Goal: Information Seeking & Learning: Learn about a topic

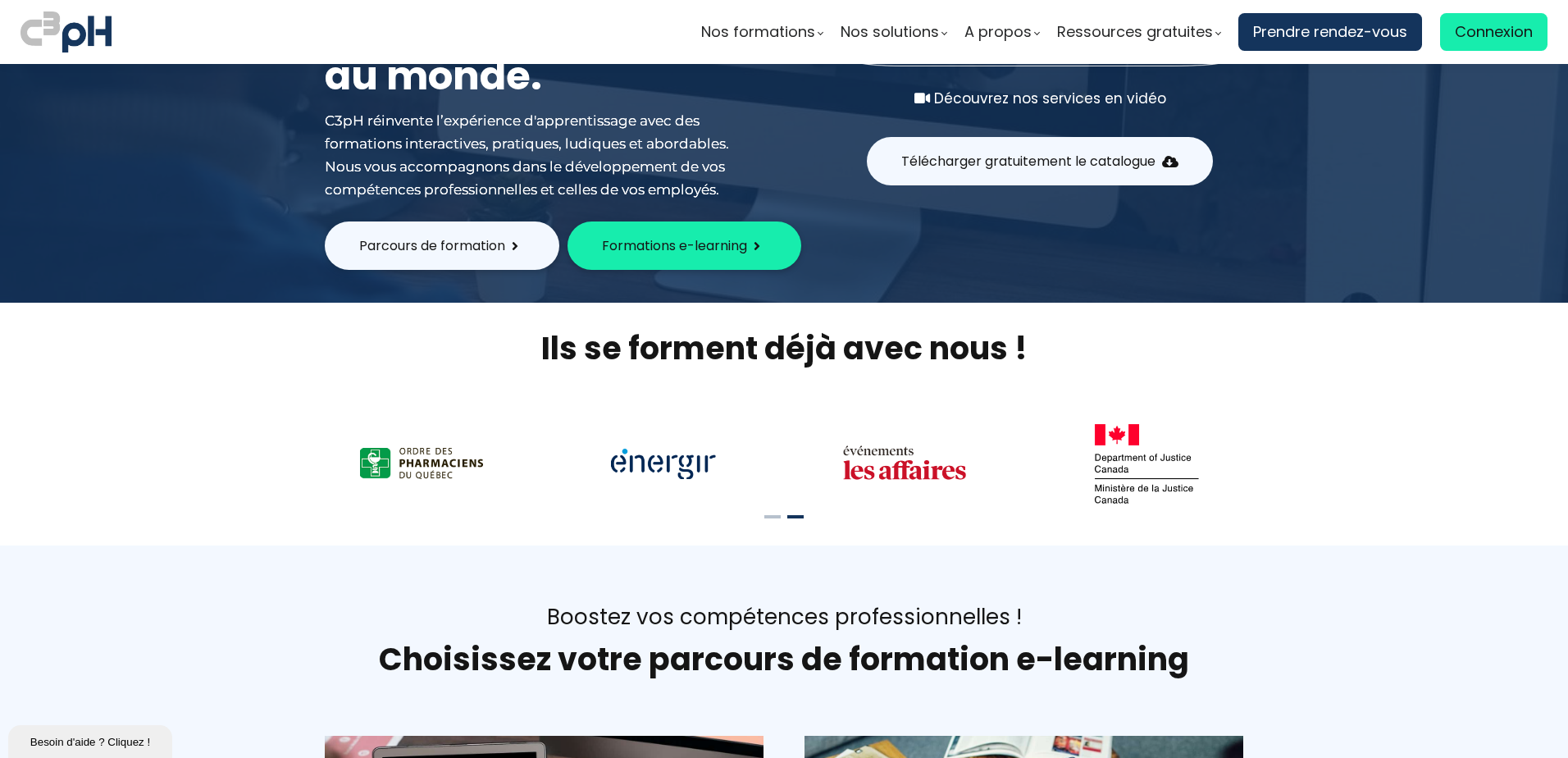
click at [661, 250] on span "Formations e-learning" at bounding box center [674, 245] width 146 height 21
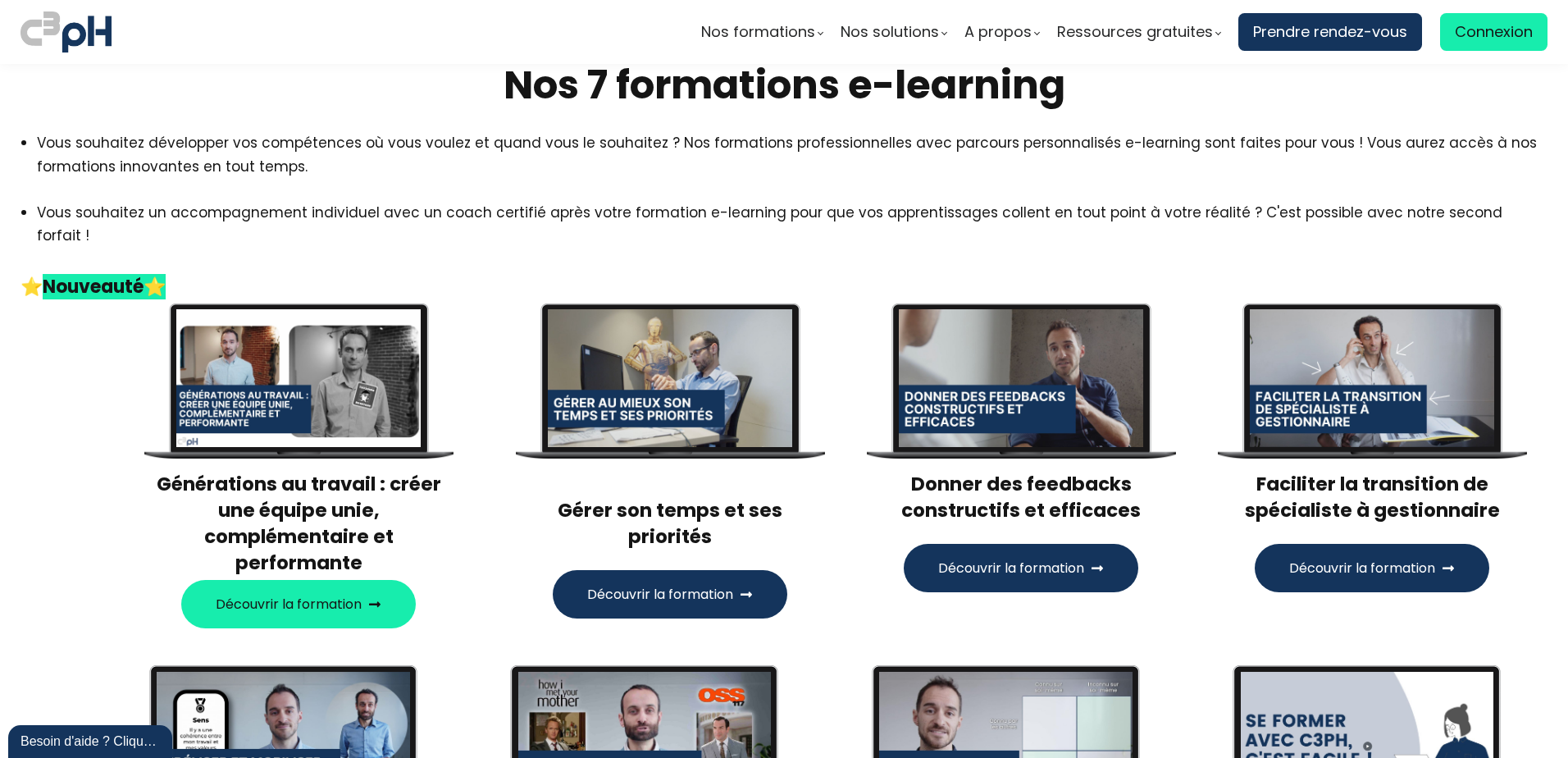
click at [1369, 558] on span "Découvrir la formation" at bounding box center [1362, 568] width 146 height 21
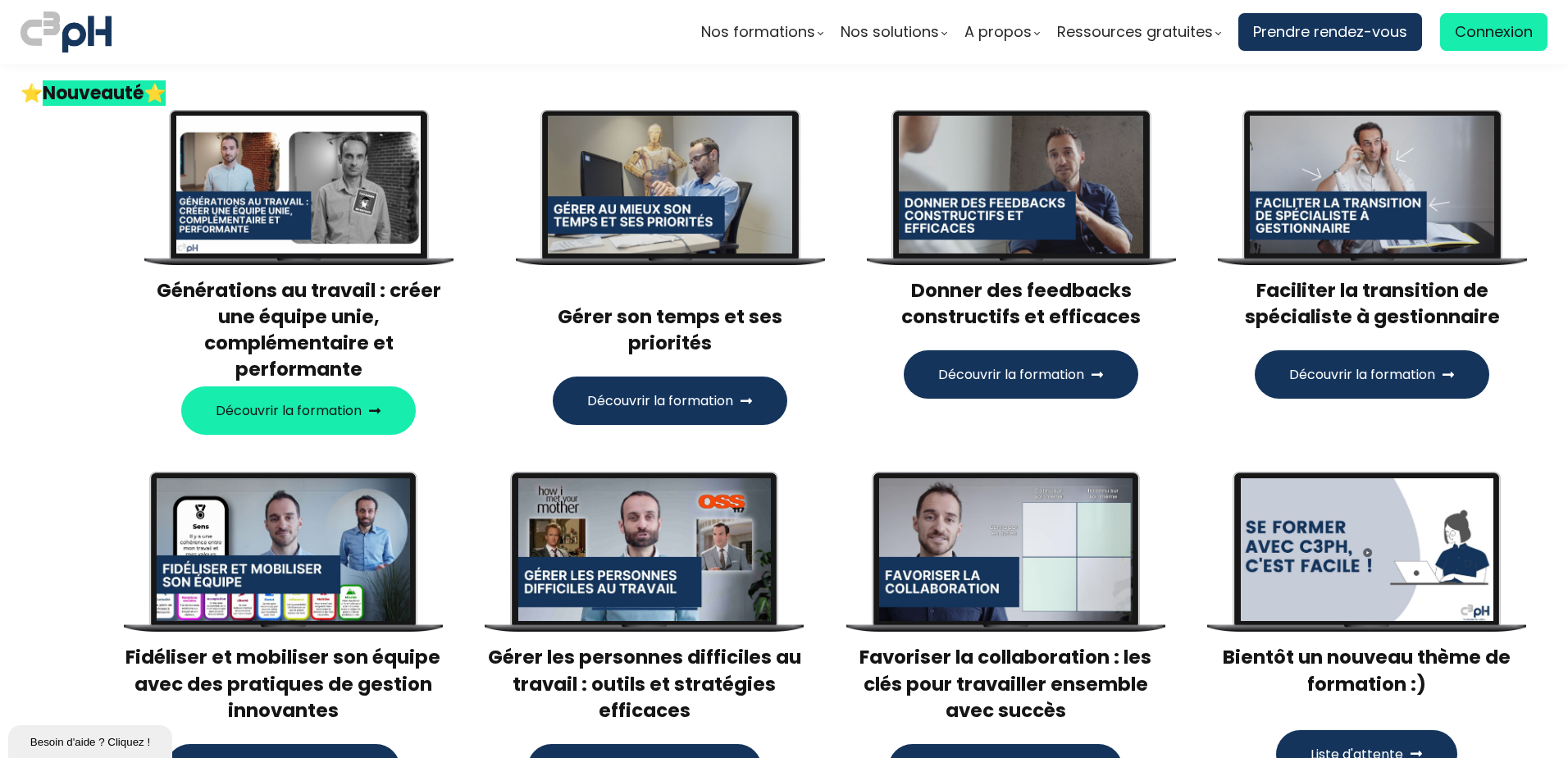
scroll to position [246, 0]
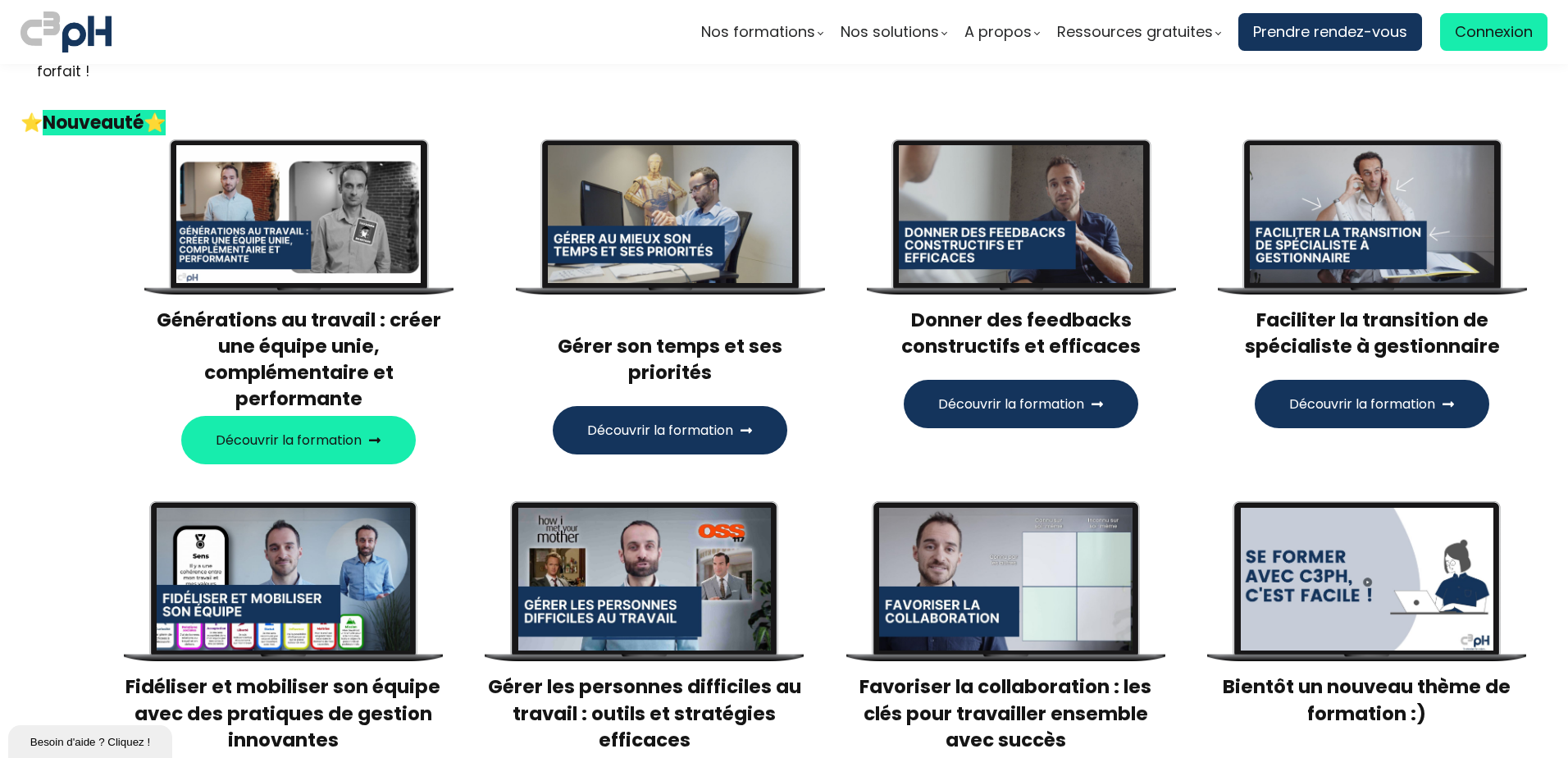
click at [706, 420] on span "Découvrir la formation" at bounding box center [660, 431] width 146 height 21
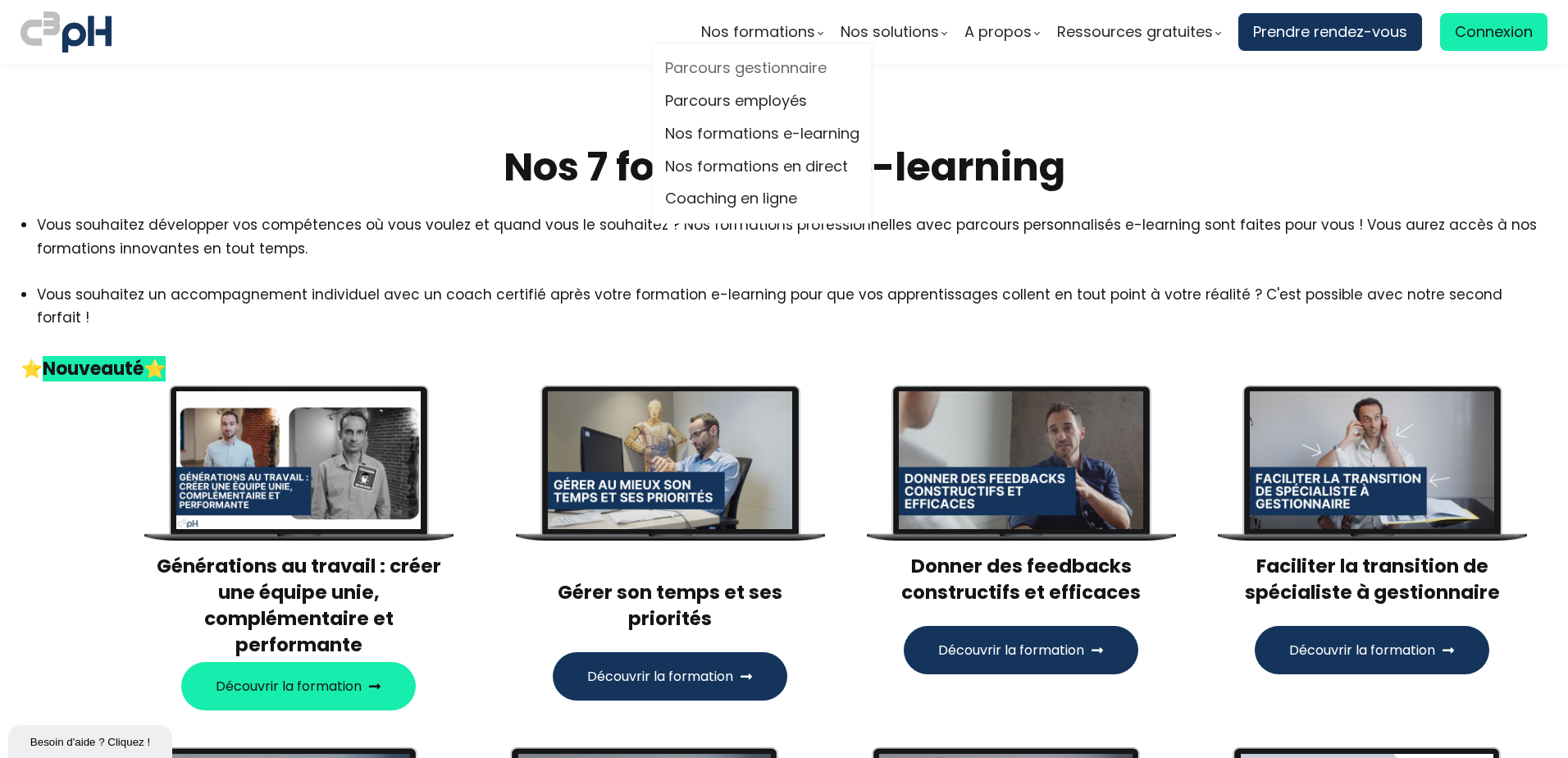
click at [799, 63] on link "Parcours gestionnaire" at bounding box center [762, 69] width 195 height 25
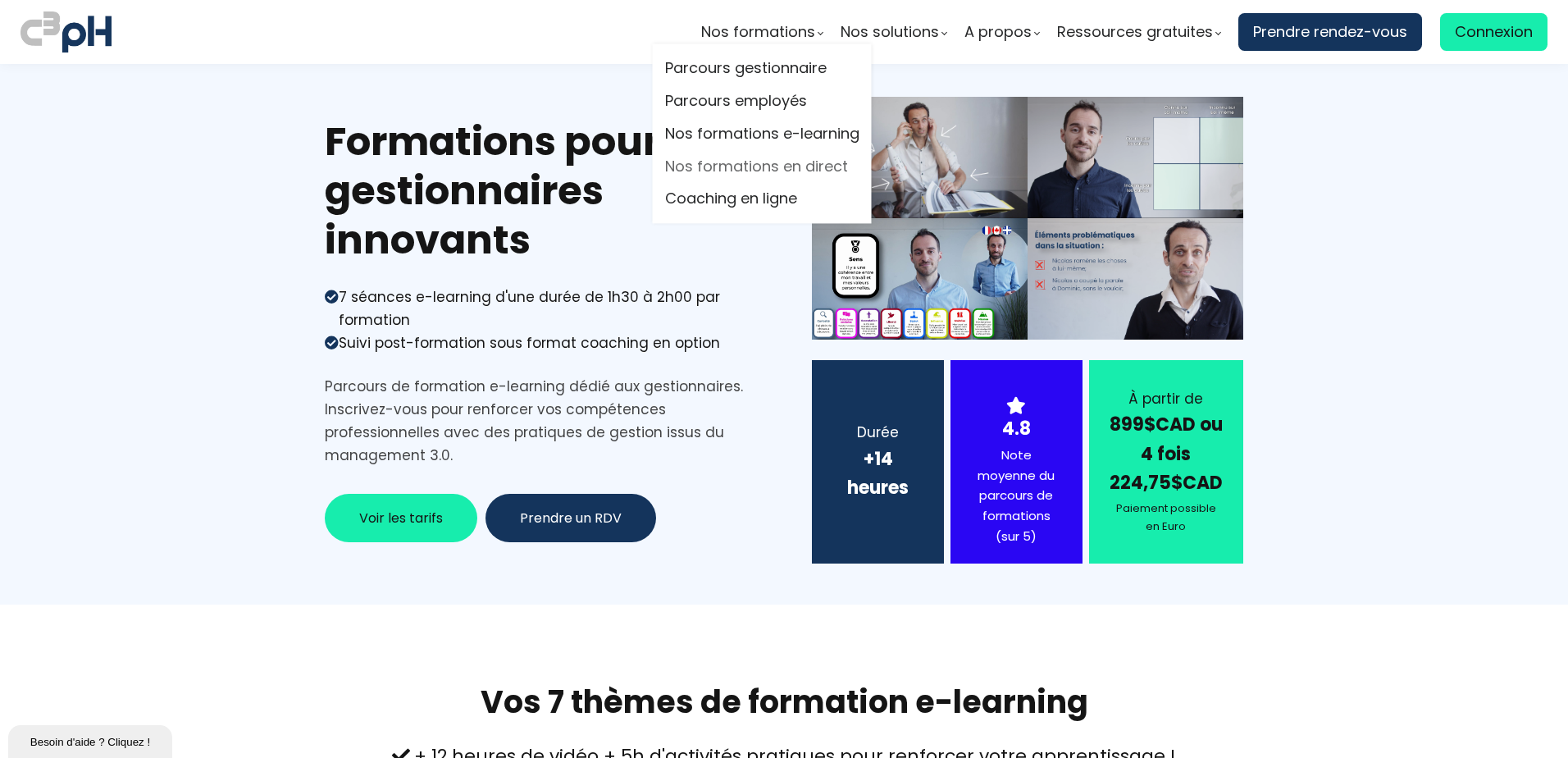
click at [759, 165] on link "Nos formations en direct" at bounding box center [762, 166] width 195 height 25
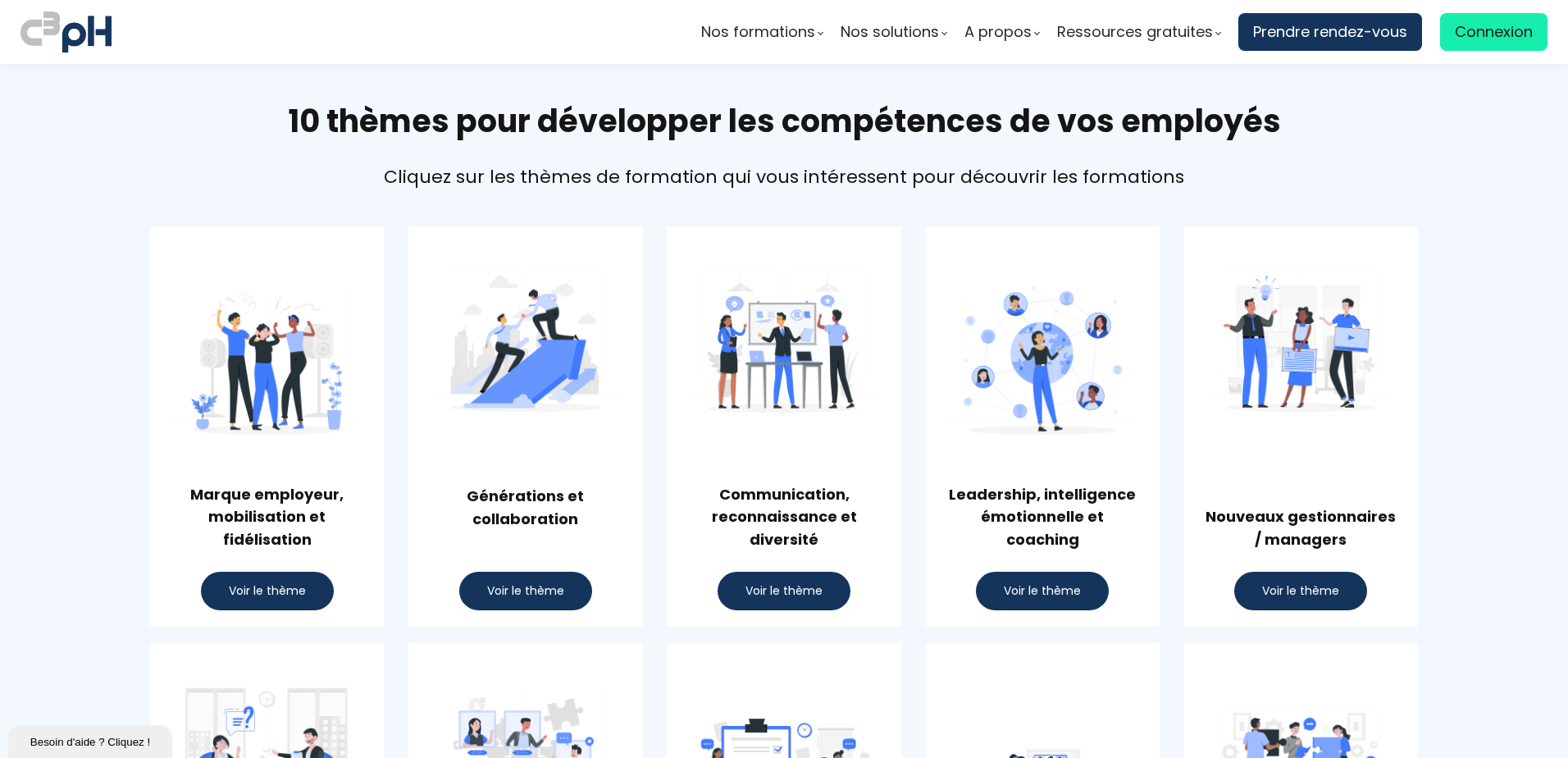
click at [1283, 598] on span "Voir le thème" at bounding box center [1301, 591] width 77 height 17
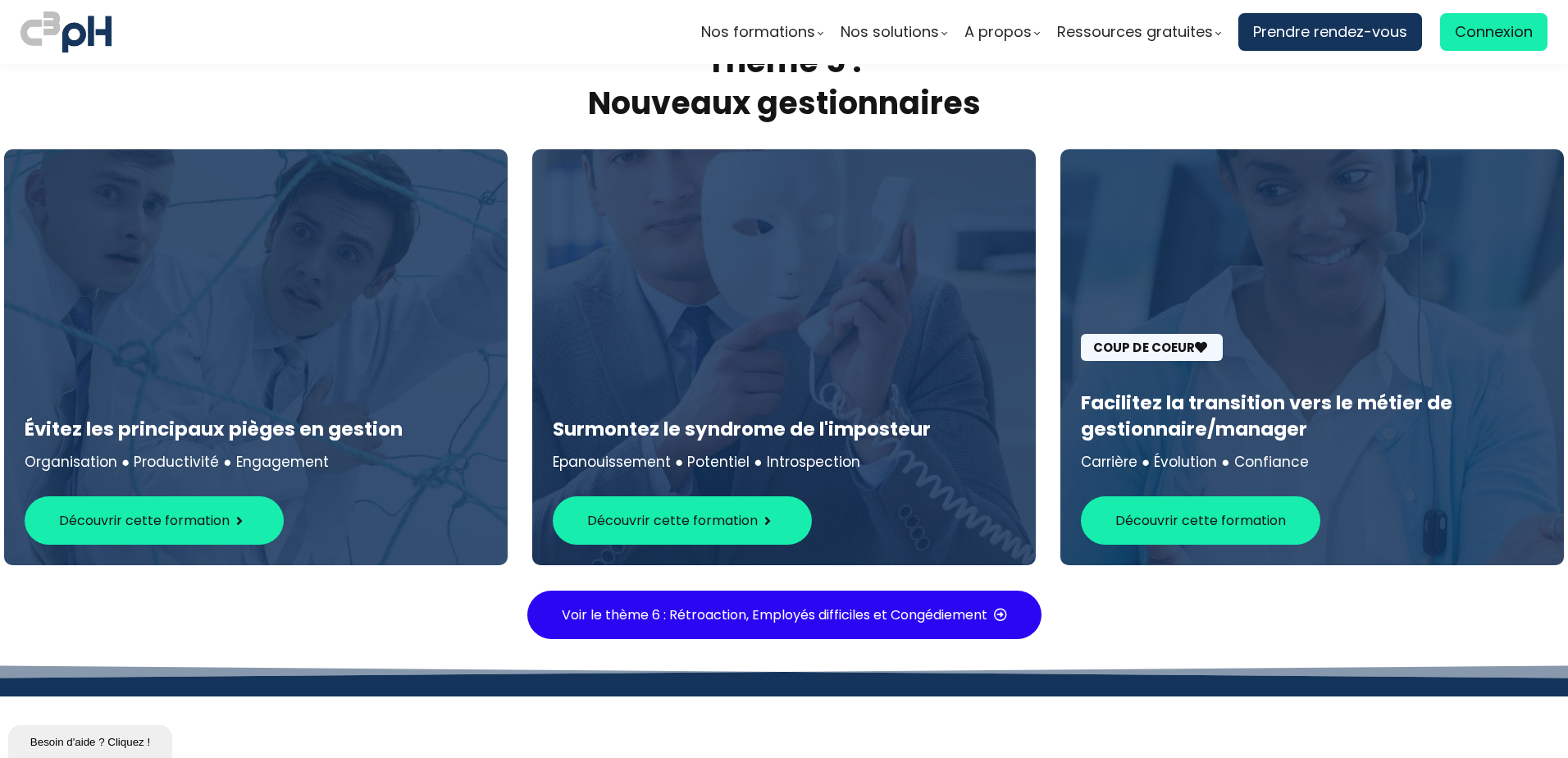
scroll to position [5172, 0]
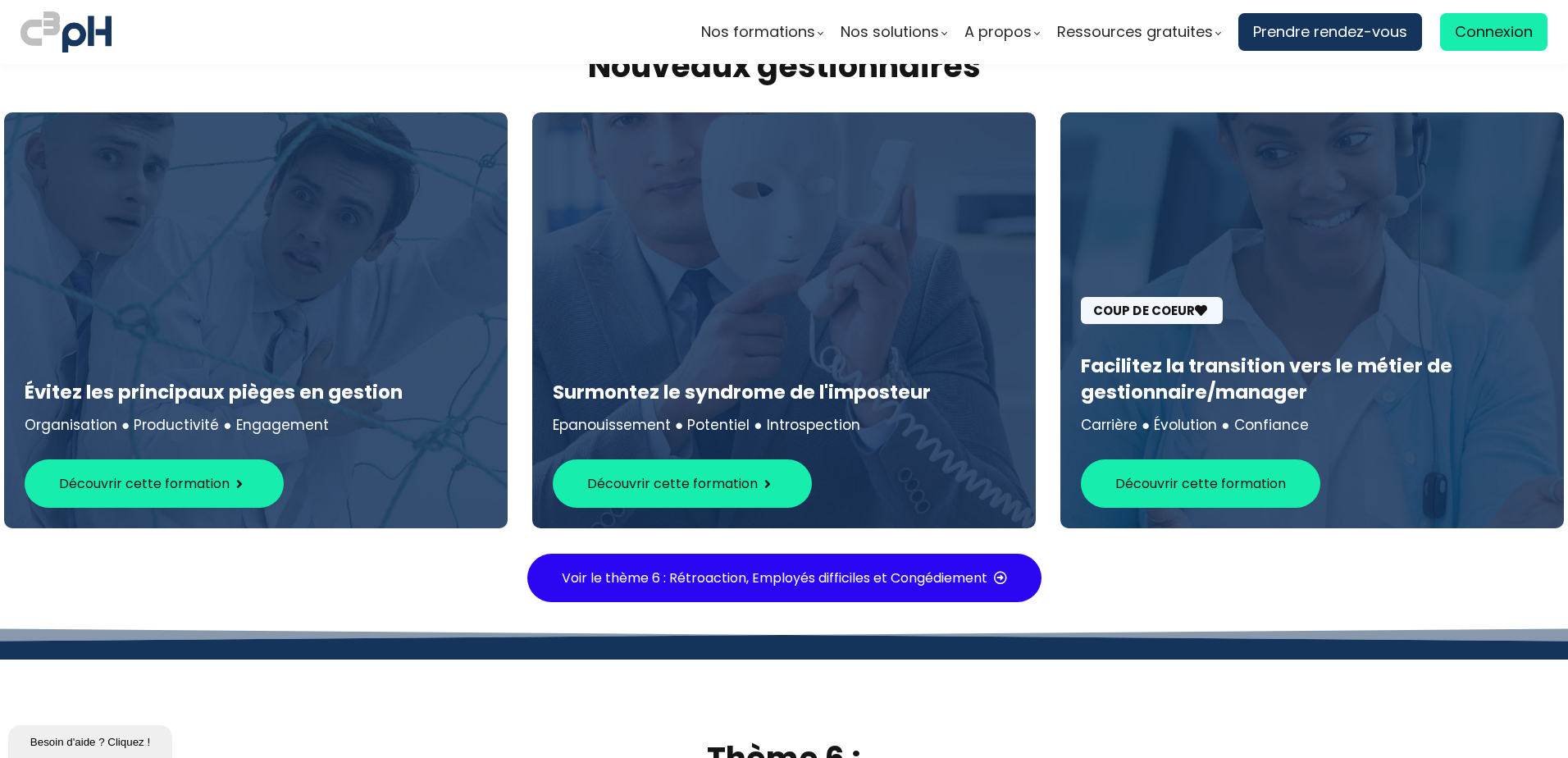
click at [1244, 474] on span "Découvrir cette formation" at bounding box center [1200, 484] width 170 height 21
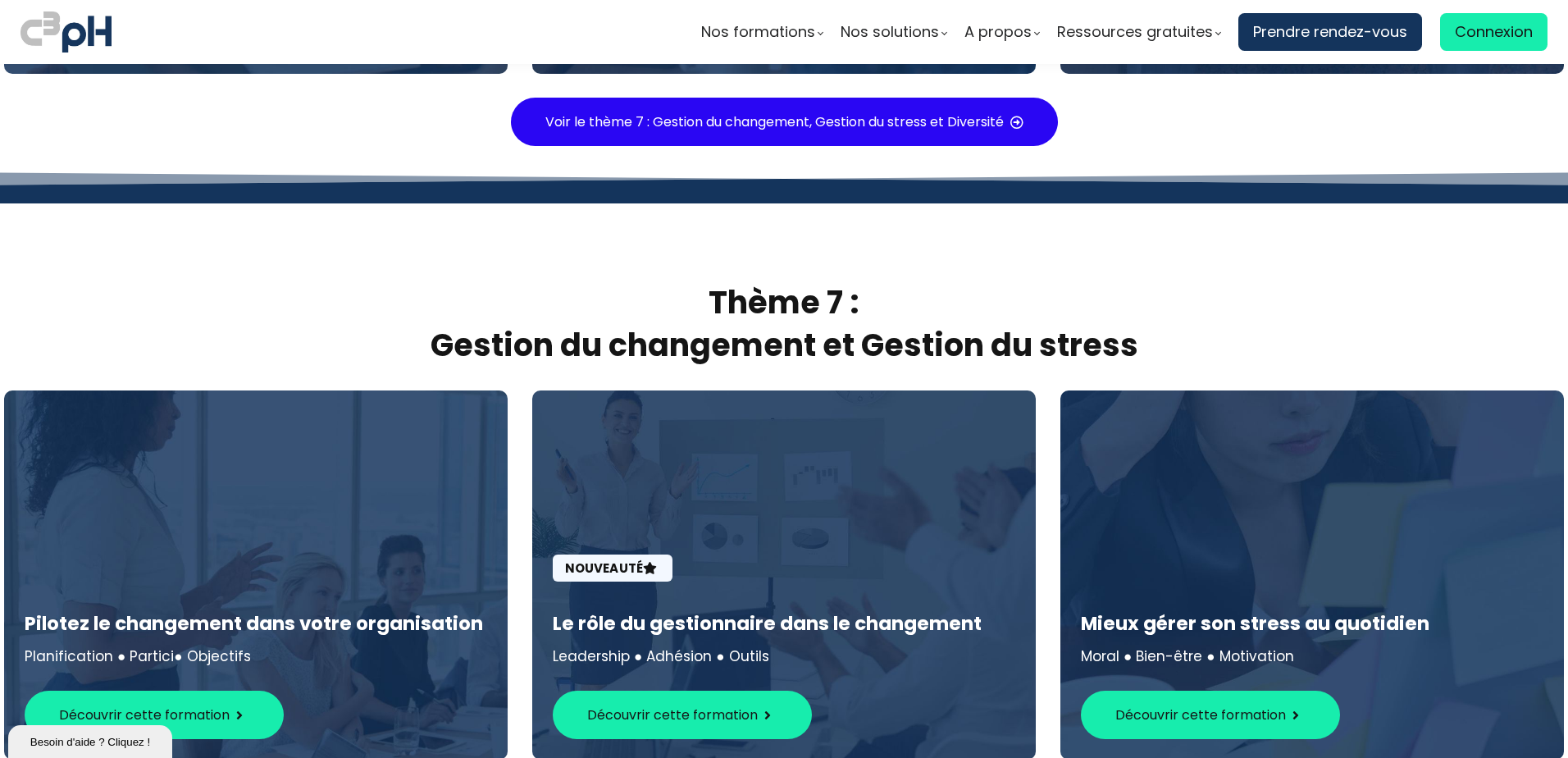
scroll to position [6403, 0]
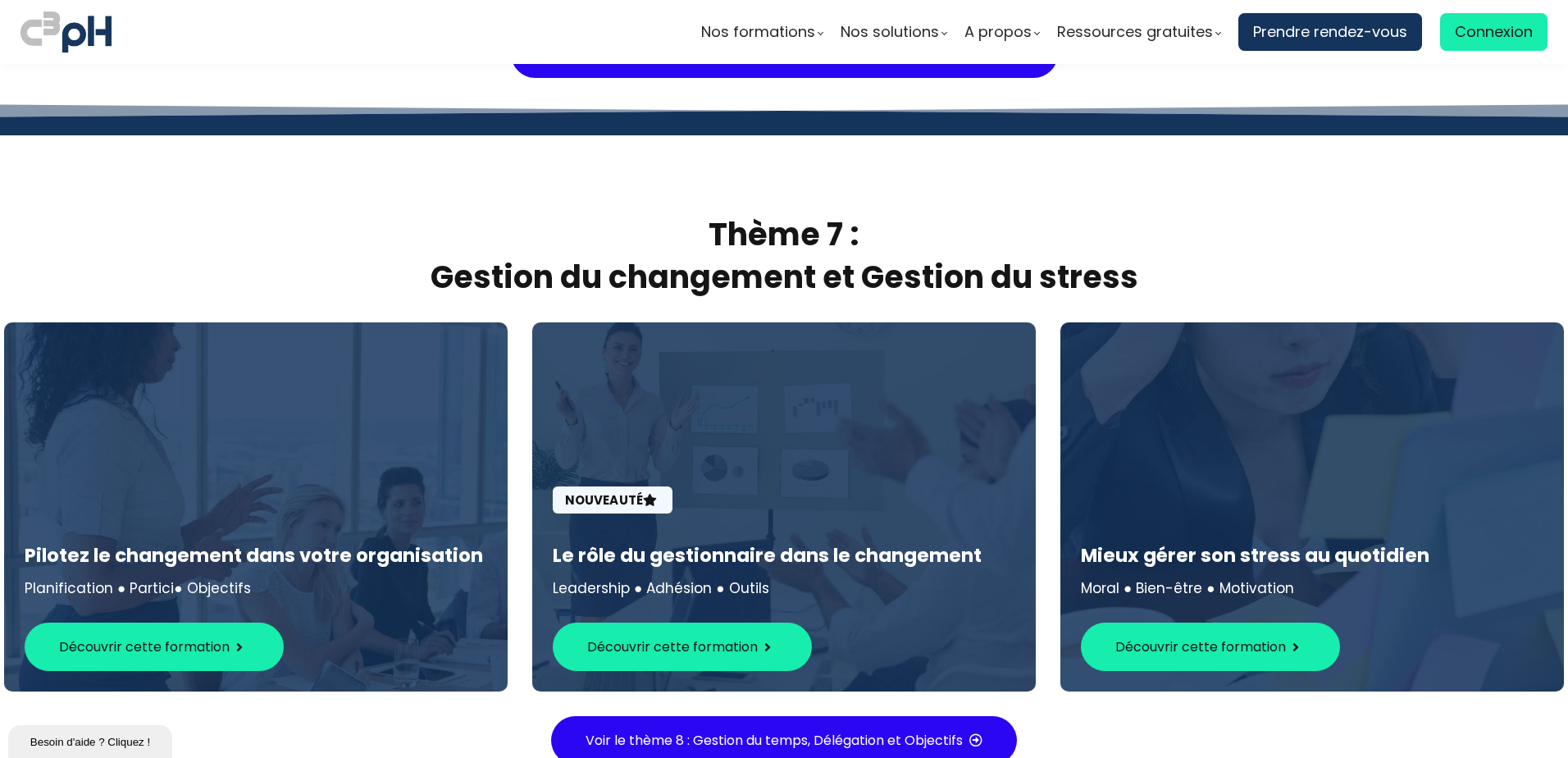
click at [1255, 634] on button "Découvrir cette formation" at bounding box center [1210, 647] width 259 height 48
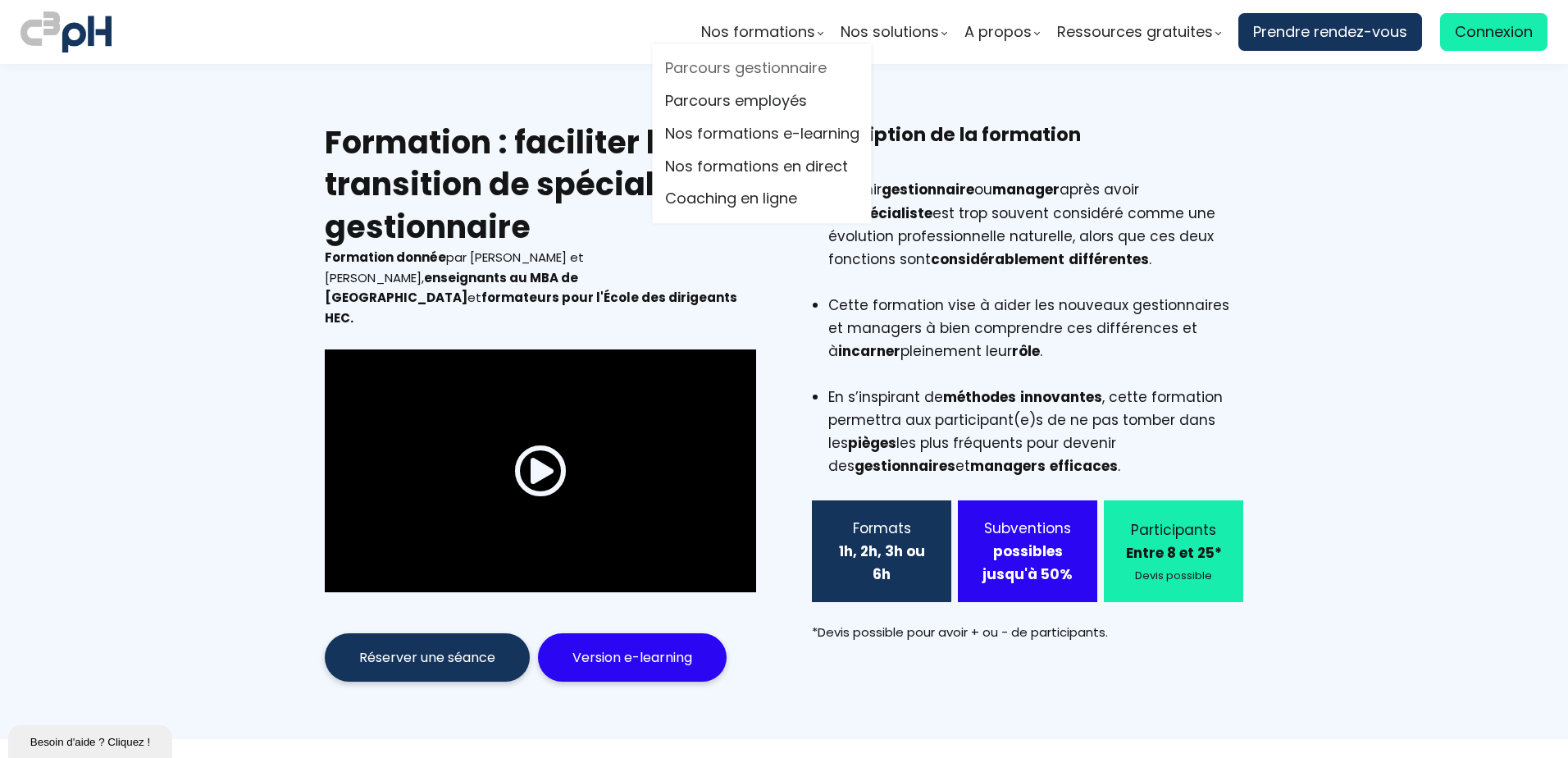
click at [758, 65] on link "Parcours gestionnaire" at bounding box center [762, 69] width 195 height 25
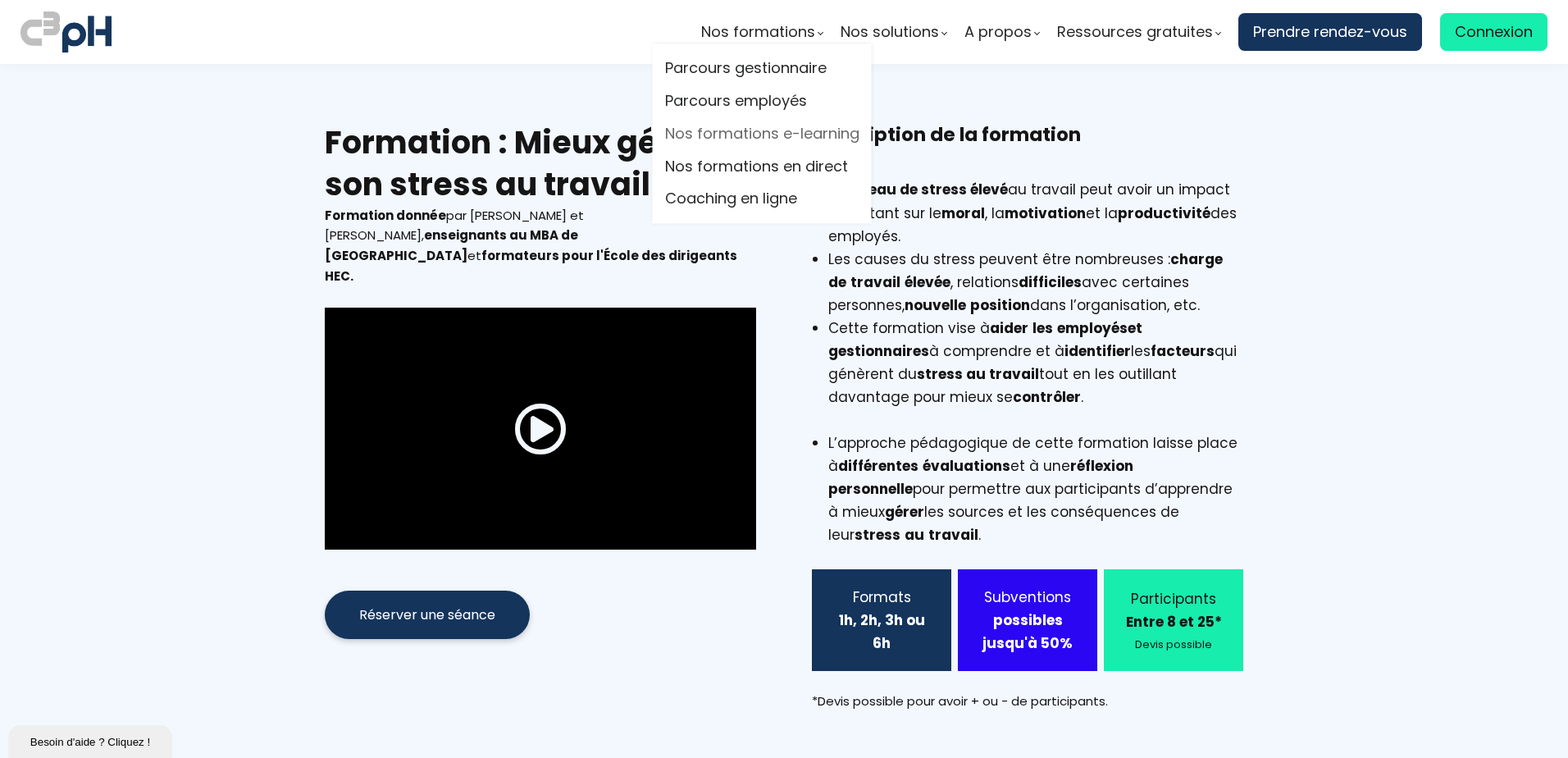
click at [778, 136] on link "Nos formations e-learning" at bounding box center [762, 134] width 195 height 25
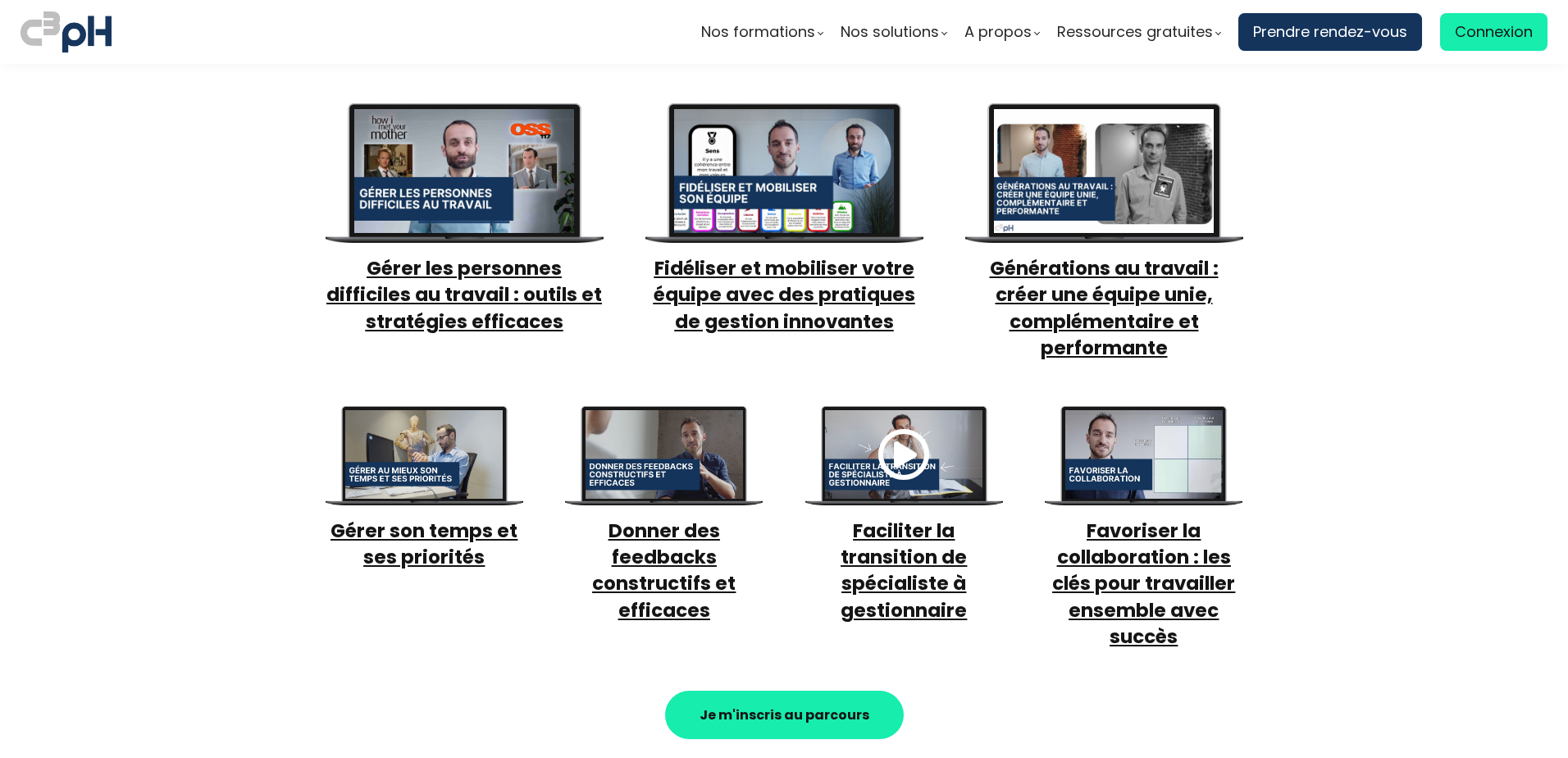
scroll to position [820, 0]
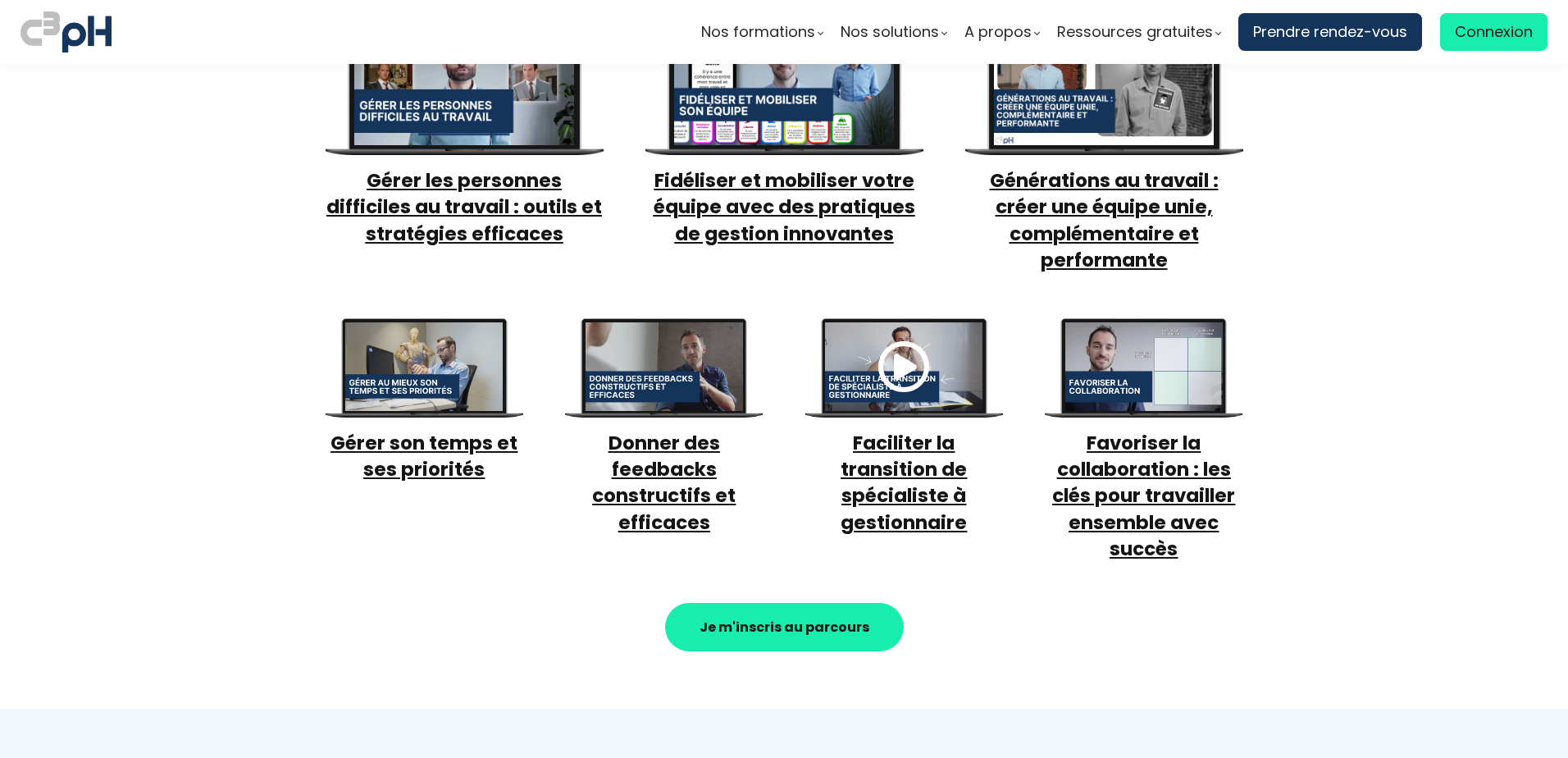
click at [927, 464] on span "Faciliter la transition de spécialiste à gestionnaire" at bounding box center [903, 482] width 127 height 106
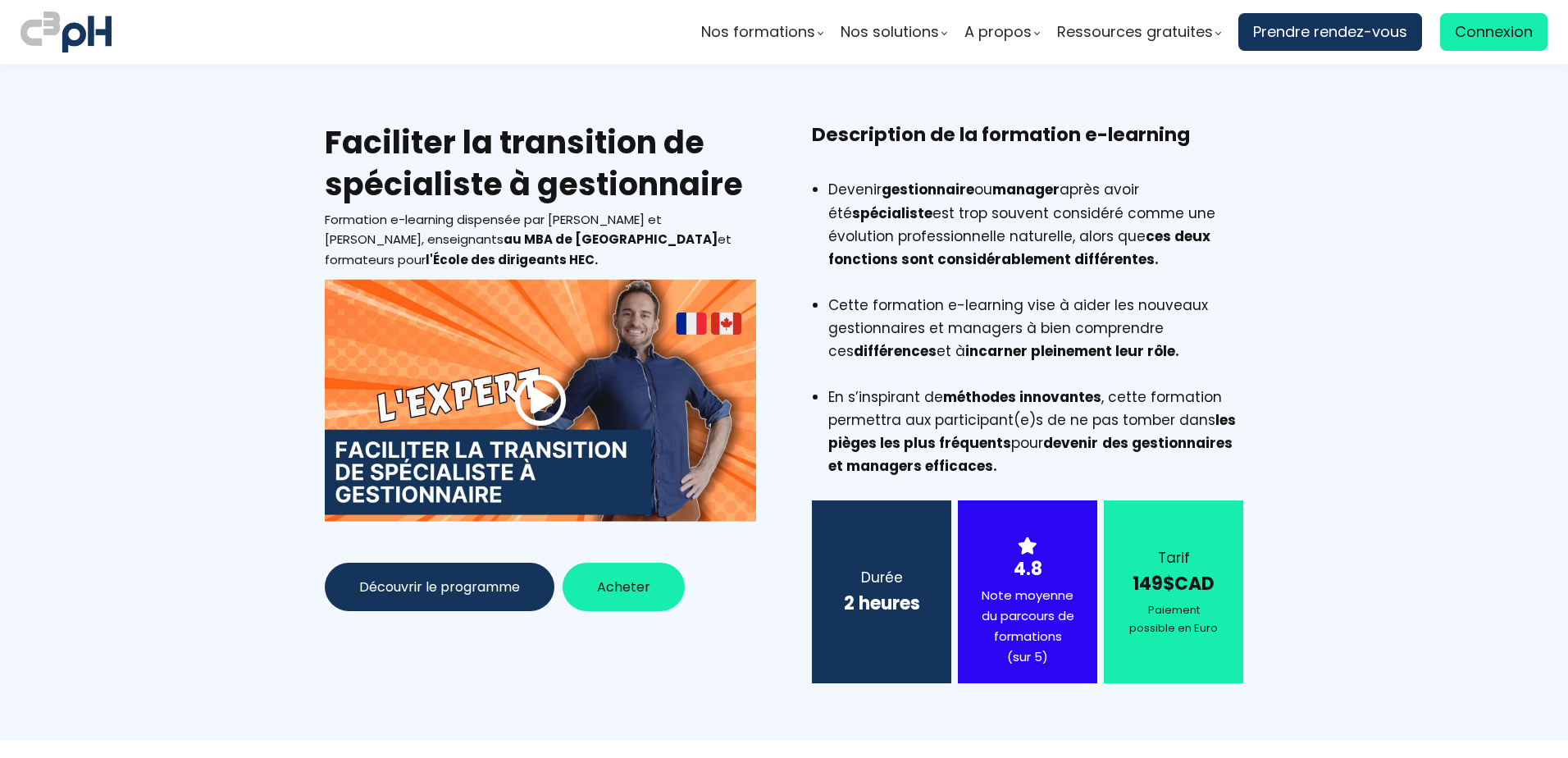
click at [526, 405] on span at bounding box center [540, 400] width 53 height 53
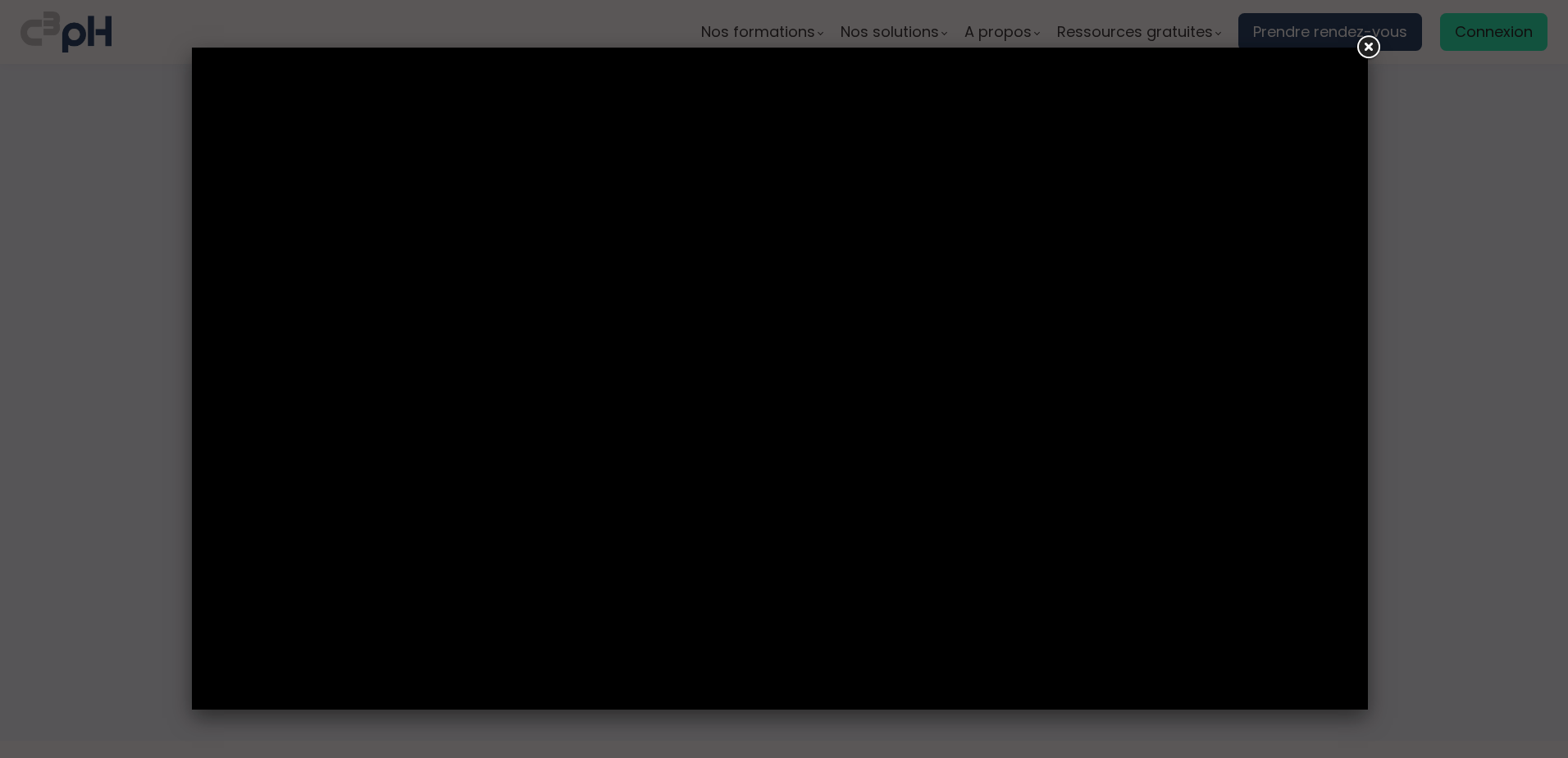
click at [1372, 47] on link at bounding box center [1367, 47] width 29 height 29
